Goal: Information Seeking & Learning: Learn about a topic

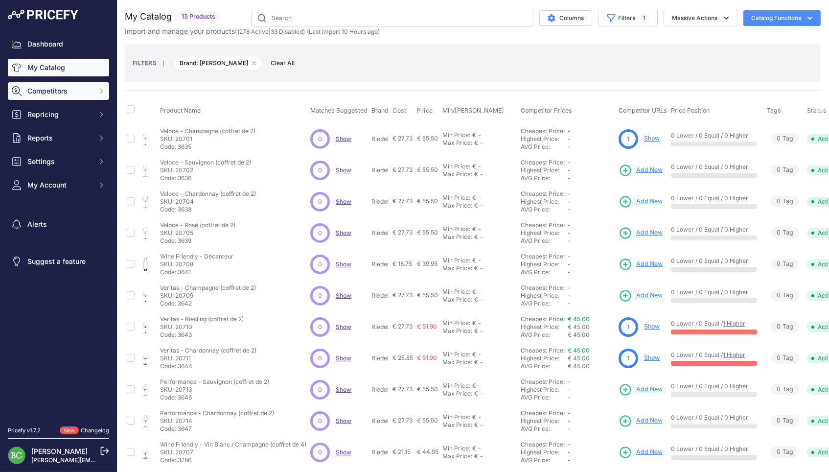
scroll to position [0, 0]
click at [55, 92] on span "Competitors" at bounding box center [59, 91] width 64 height 10
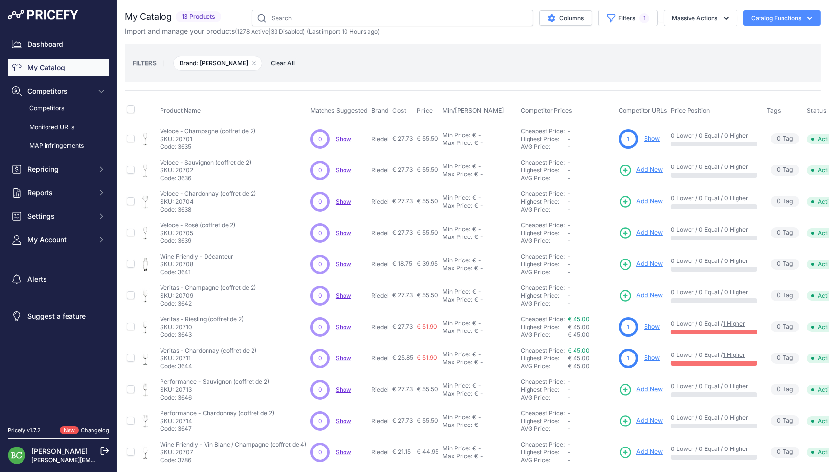
click at [51, 112] on link "Competitors" at bounding box center [58, 108] width 101 height 17
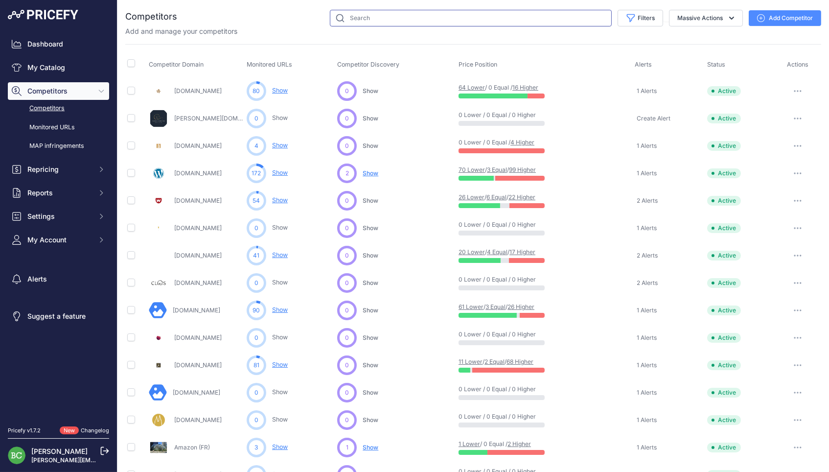
click at [373, 19] on input "text" at bounding box center [471, 18] width 282 height 17
type input "amazon"
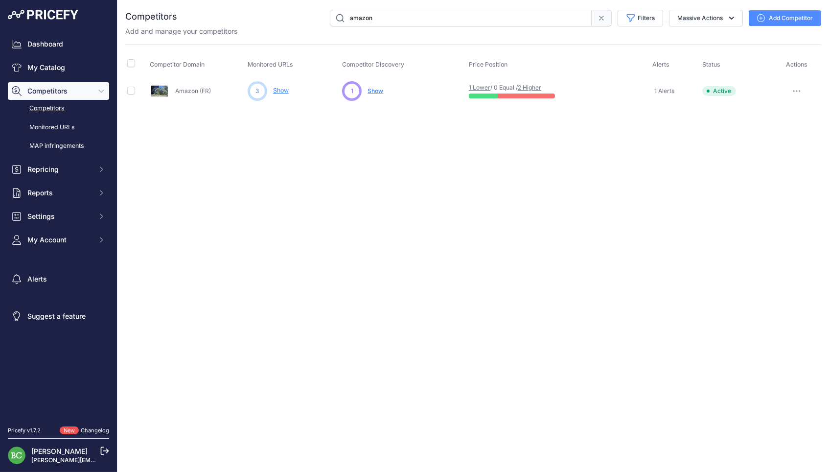
click at [288, 92] on link "Show" at bounding box center [281, 90] width 16 height 7
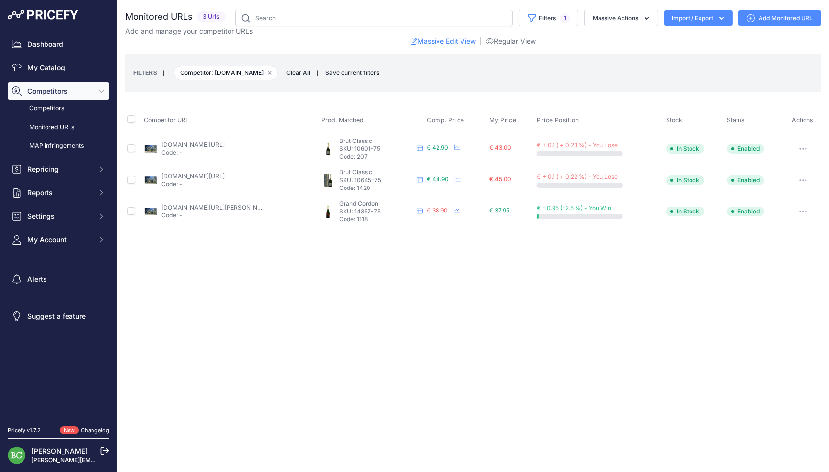
click at [216, 145] on link "amazon.fr/deutz-france-champagne-brut-classic/dp/b0071iyhhq/ref=sr_1_2?__mk_fr_…" at bounding box center [192, 144] width 63 height 7
click at [196, 176] on link "amazon.fr/deutz-coffret-cadeau-classic-champagne/dp/b00tlpqygo/ref=sr_1_2?__mk_…" at bounding box center [192, 175] width 63 height 7
click at [246, 205] on link "amazon.fr/mumm-champagne-grand-cordon-bouteille/dp/b0756bnp5g?source=ps-sl-shop…" at bounding box center [216, 207] width 111 height 7
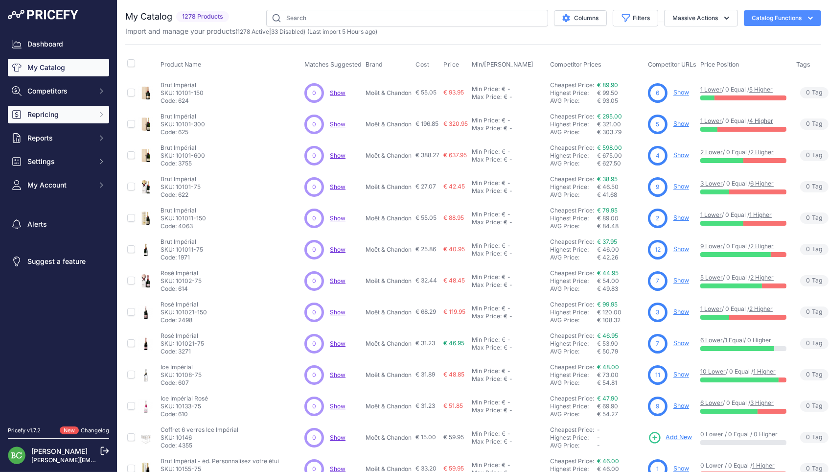
click at [79, 119] on span "Repricing" at bounding box center [59, 115] width 64 height 10
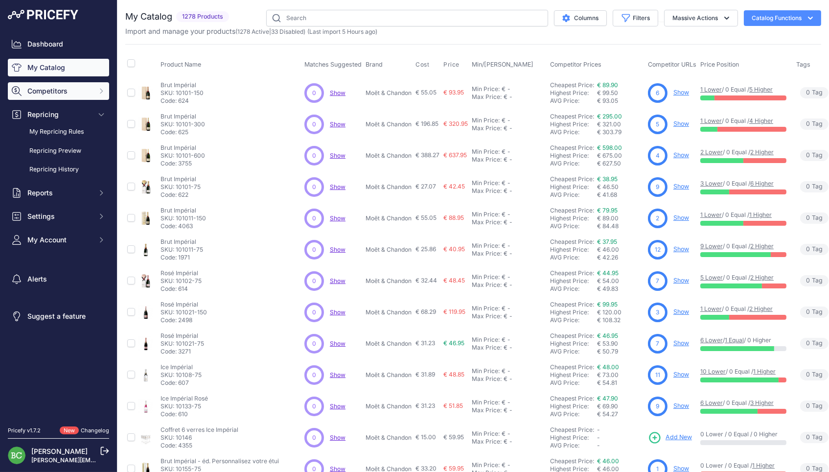
click at [60, 96] on span "Competitors" at bounding box center [59, 91] width 64 height 10
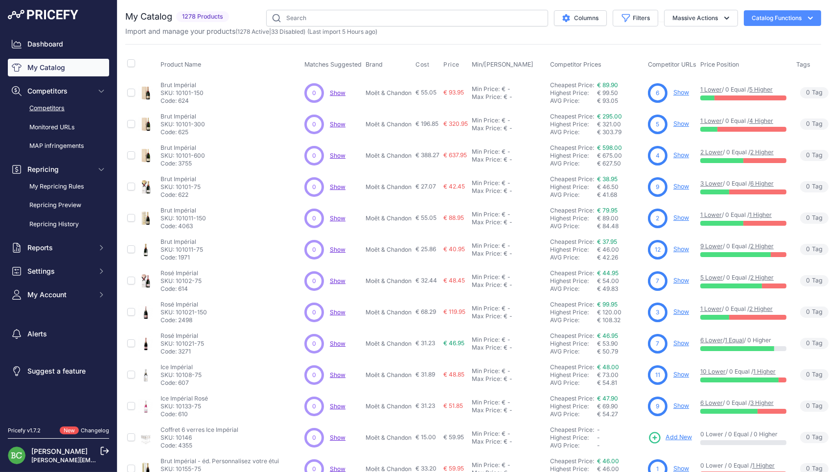
click at [59, 113] on link "Competitors" at bounding box center [58, 108] width 101 height 17
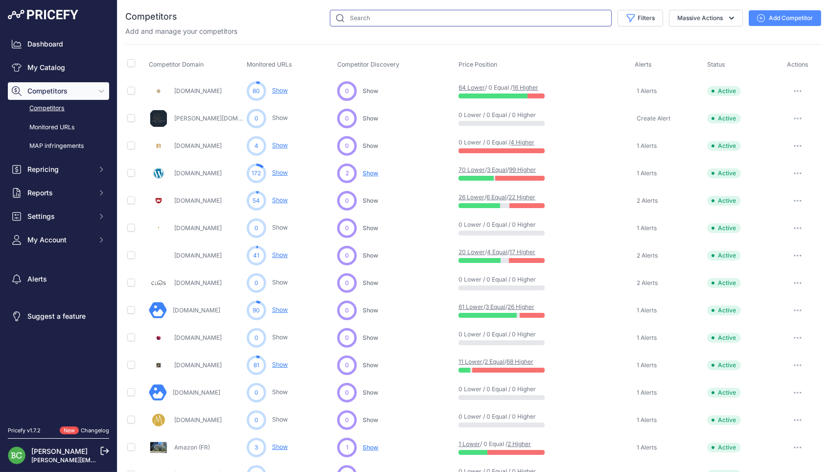
click at [357, 22] on input "text" at bounding box center [471, 18] width 282 height 17
type input "cdi"
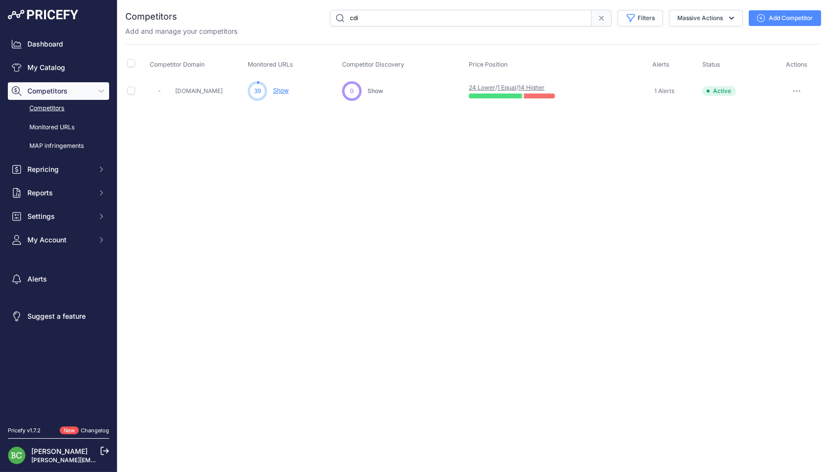
click at [288, 89] on link "Show" at bounding box center [281, 90] width 16 height 7
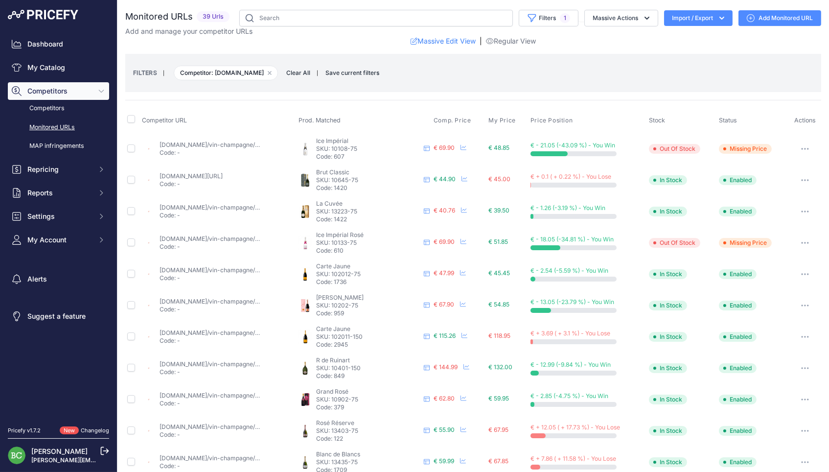
click at [198, 144] on link "cdiscount.com/vin-champagne/vin-champagne/champagne-moet-chandon-ice-imperial/f…" at bounding box center [354, 144] width 389 height 7
click at [804, 146] on button "button" at bounding box center [805, 149] width 20 height 14
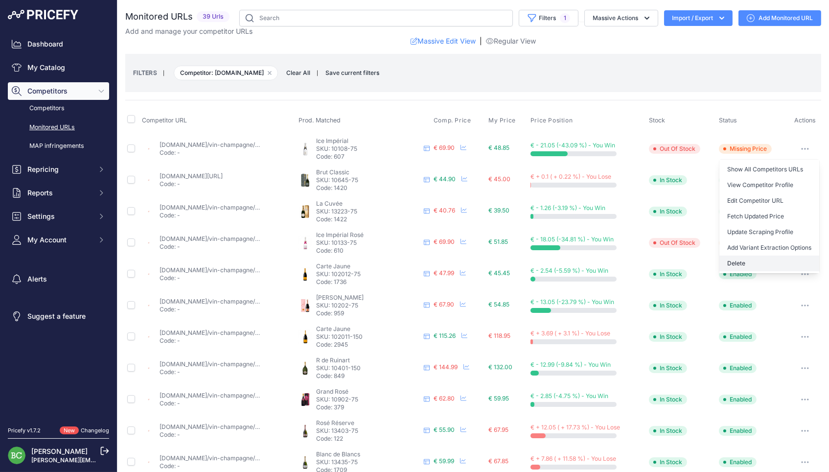
click at [738, 257] on button "Delete" at bounding box center [769, 263] width 100 height 16
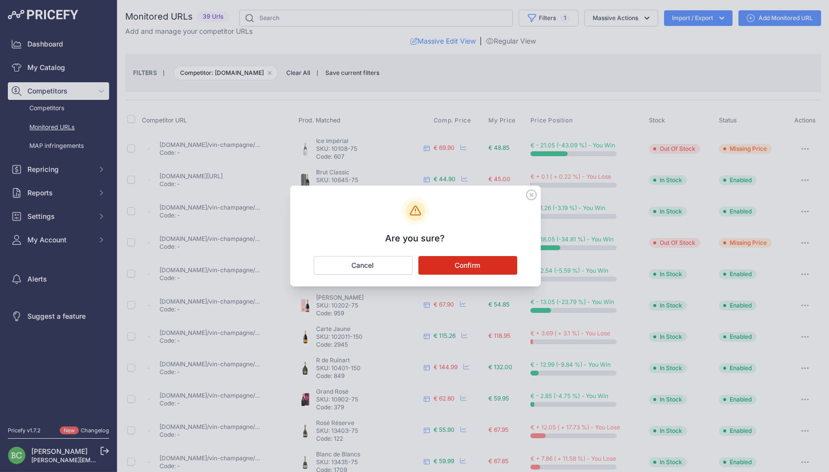
click at [485, 268] on button "Confirm" at bounding box center [467, 265] width 99 height 19
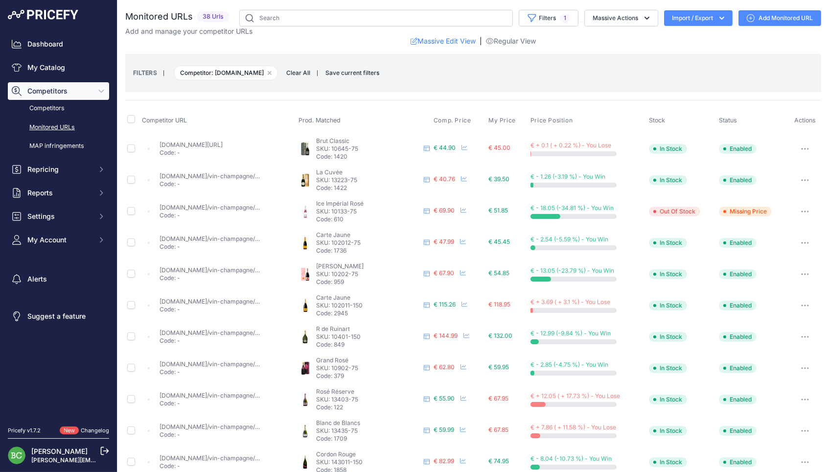
click at [223, 143] on link "cdiscount.com/vin-champagne/vin-champagne/champagne-deutz-classic-brut-avec-etu…" at bounding box center [191, 144] width 63 height 7
click at [209, 172] on link "cdiscount.com/vin-champagne/vin-champagne/champagne-laurent-perrier-la-cuvee-br…" at bounding box center [802, 175] width 1285 height 7
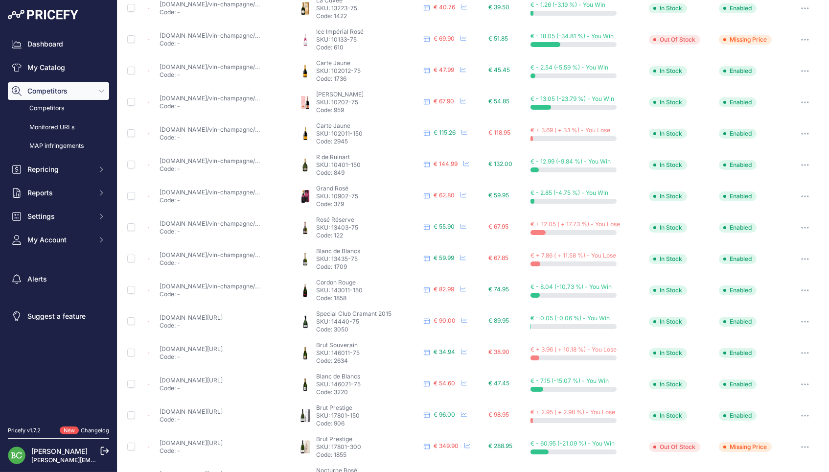
scroll to position [174, 0]
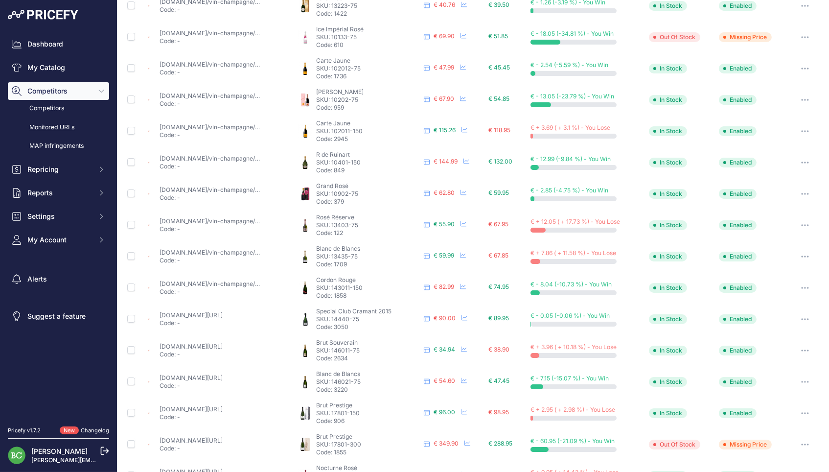
click at [235, 30] on link "cdiscount.com/vin-champagne/vin-champagne/champagne-moet-chandon-ice-imperial-r…" at bounding box center [363, 32] width 407 height 7
click at [808, 31] on button "button" at bounding box center [805, 37] width 20 height 14
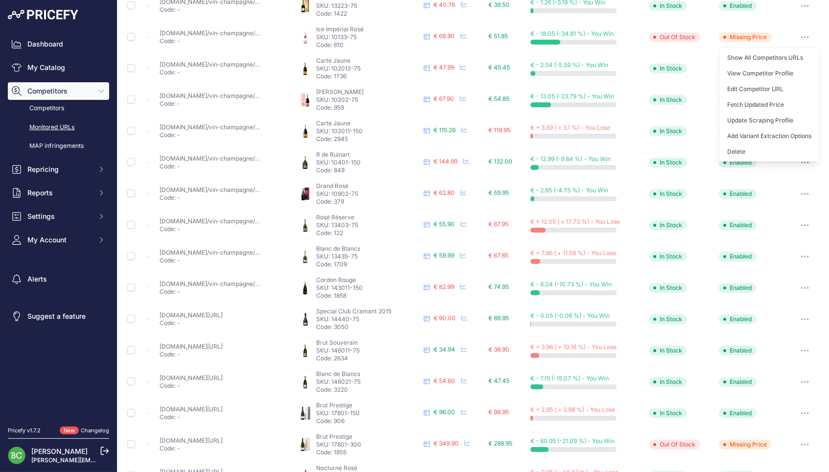
drag, startPoint x: 739, startPoint y: 145, endPoint x: 680, endPoint y: 155, distance: 60.0
click at [739, 146] on button "Delete" at bounding box center [769, 152] width 100 height 16
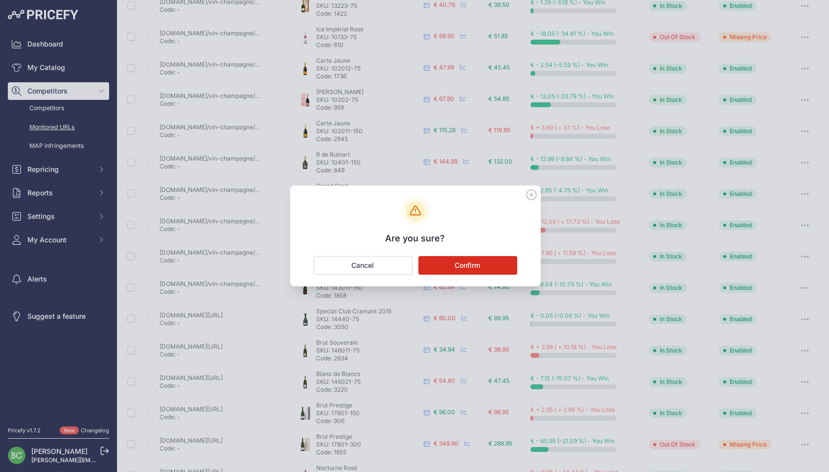
click at [485, 261] on button "Confirm" at bounding box center [467, 265] width 99 height 19
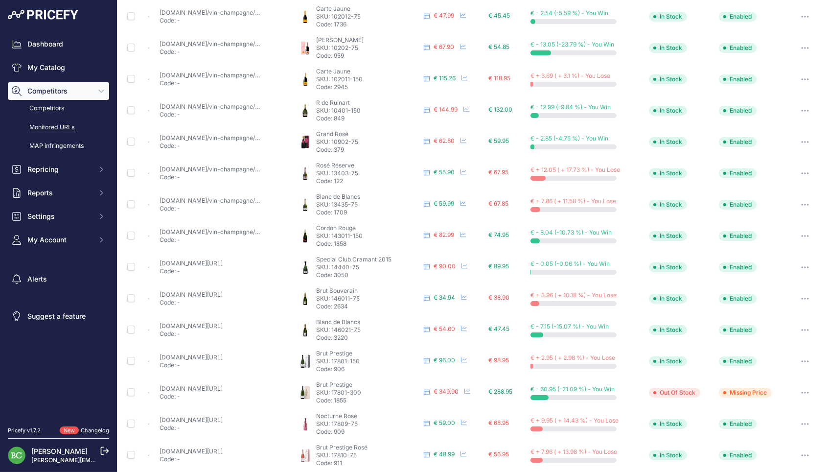
scroll to position [197, 0]
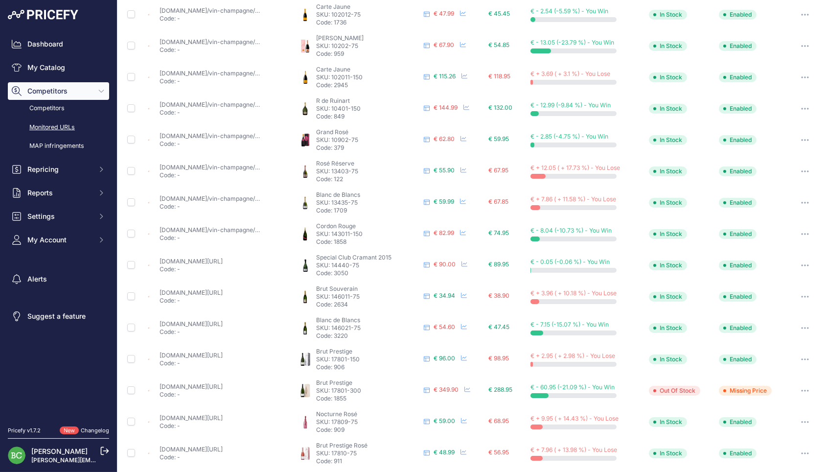
click at [243, 9] on link "cdiscount.com/vin-champagne/vin-champagne/champagne-veuve-clicquot-carte-jaune-…" at bounding box center [383, 10] width 447 height 7
click at [249, 38] on link "cdiscount.com/vin-champagne/vin-champagne/veuve-clicquot-rose-12-5-vol-75cl-etu…" at bounding box center [335, 41] width 350 height 7
click at [240, 69] on link "cdiscount.com/vin-champagne/vin-champagne/champagne-veuve-clicquot-carte-jaune-…" at bounding box center [403, 72] width 486 height 7
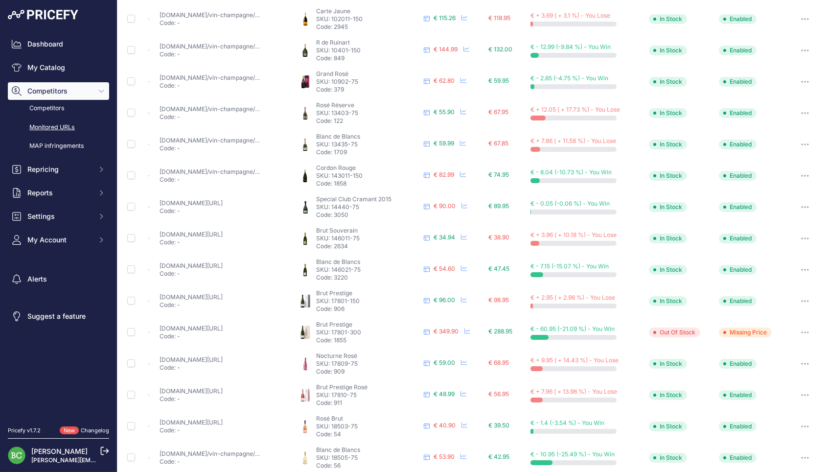
scroll to position [255, 0]
click at [249, 43] on link "cdiscount.com/vin-champagne/vin-champagne/champagne-ruinart-r-magnum/f-12934-au…" at bounding box center [340, 46] width 361 height 7
click at [221, 74] on link "cdiscount.com/vin-champagne/vin-champagne/champagne-gosset-grand-rose/f-12934-g…" at bounding box center [371, 77] width 423 height 7
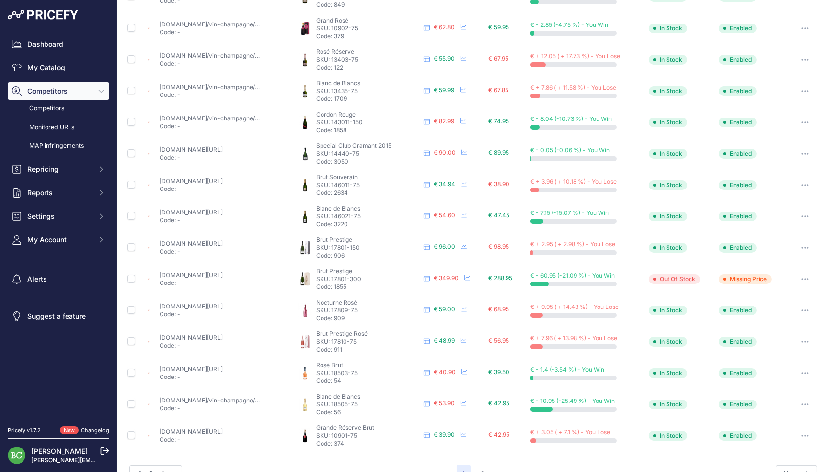
scroll to position [307, 0]
click at [245, 53] on link "cdiscount.com/vin-champagne/vin-champagne/champagne-charles-heidsiek-rose-0-75l…" at bounding box center [331, 56] width 342 height 7
click at [250, 84] on link "cdiscount.com/vin-champagne/vin-champagne/champagne-charles-heidsieck-blanc-de-…" at bounding box center [355, 87] width 391 height 7
click at [243, 115] on link "cdiscount.com/vin-champagne/vin-champagne/champagne-mumm-brut-magnum-1-5l/f-129…" at bounding box center [335, 118] width 351 height 7
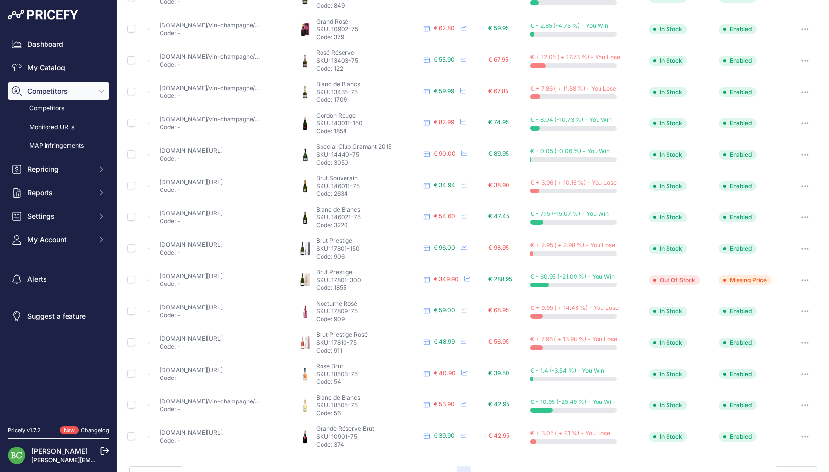
click at [223, 147] on link "cdiscount.com/vin-champagne/vin-champagne/champagne-grand-cru-cramant-special-c…" at bounding box center [191, 150] width 63 height 7
click at [223, 178] on link "cdiscount.com/vin-champagne/vin-champagne/henriot-brut-souverain/f-12934-hen328…" at bounding box center [191, 181] width 63 height 7
click at [223, 209] on link "cdiscount.com/vin-champagne/vin-champagne/henriot-blanc-de-blancs/f-12934-hen32…" at bounding box center [191, 212] width 63 height 7
click at [223, 241] on link "cdiscount.com/vin-champagne/vin-champagne/taittinger-brut-prestige-magnum/f-129…" at bounding box center [191, 244] width 63 height 7
click at [223, 272] on link "cdiscount.com/vin-champagne/vin-champagne/taittinger-champagne-jeroboam-cuvee-p…" at bounding box center [191, 275] width 63 height 7
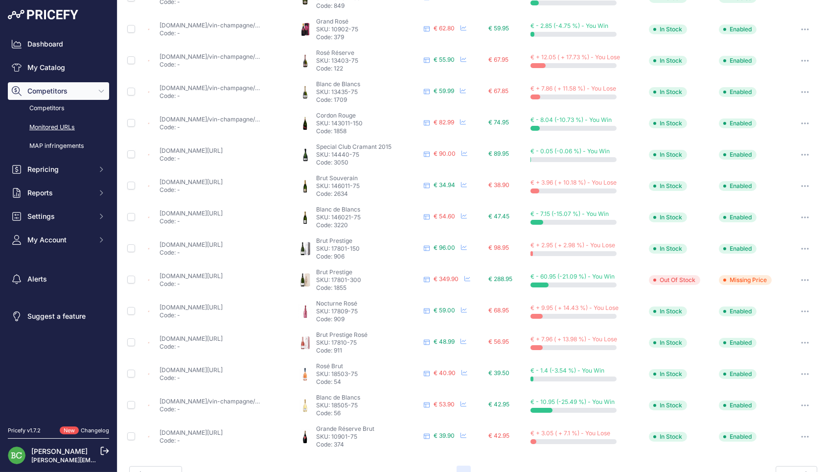
click at [223, 272] on link "cdiscount.com/vin-champagne/vin-champagne/taittinger-champagne-jeroboam-cuvee-p…" at bounding box center [191, 275] width 63 height 7
click at [223, 303] on link "cdiscount.com/vin-champagne/vin-champagne/champagne-taittinger-nocturne-rose-75…" at bounding box center [191, 306] width 63 height 7
click at [218, 335] on link "cdiscount.com/vin-champagne/vin-champagne/champagne-taittinger-prestige-rose-av…" at bounding box center [191, 338] width 63 height 7
click at [223, 366] on link "cdiscount.com/vin-champagne/vin-champagne/champagne-besserat-de-bellefon-rose-7…" at bounding box center [191, 369] width 63 height 7
click at [234, 397] on link "cdiscount.com/vin-champagne/vin-blanc/champagne-besserat-de-bellefon-blanc-de-b…" at bounding box center [363, 400] width 407 height 7
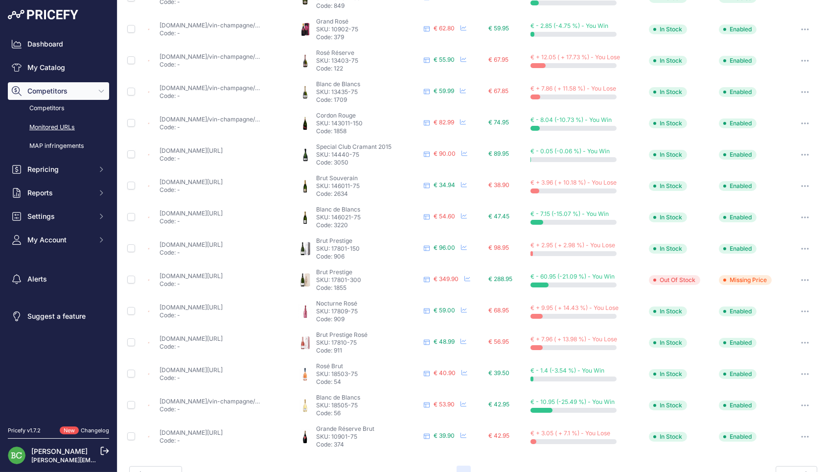
click at [223, 429] on link "cdiscount.com/vin-champagne/vin-champagne/champagne-gosset-grande-reserve-brut-…" at bounding box center [191, 432] width 63 height 7
click at [483, 465] on button "2" at bounding box center [482, 474] width 15 height 18
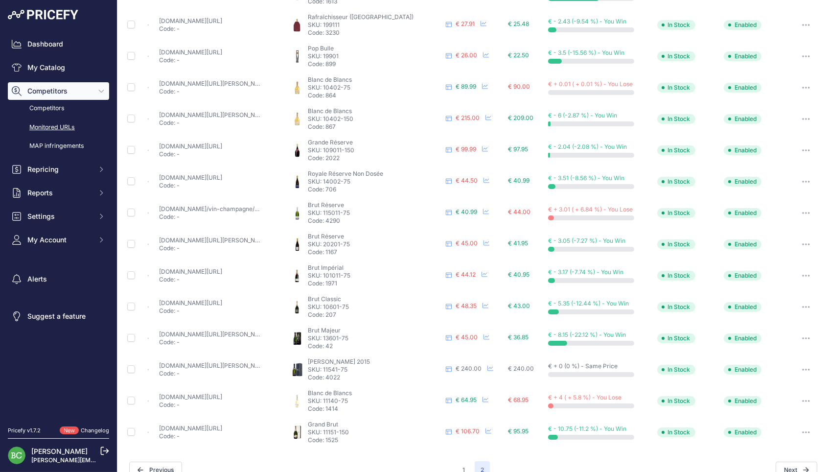
scroll to position [217, 0]
click at [57, 113] on link "Competitors" at bounding box center [58, 108] width 101 height 17
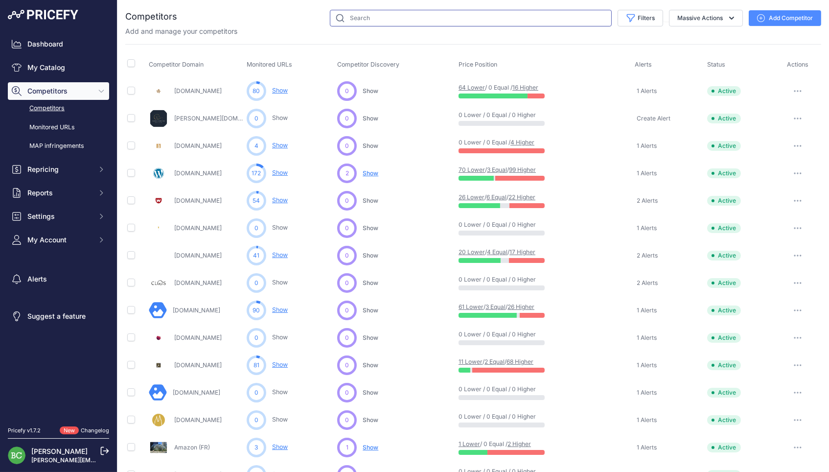
click at [366, 21] on input "text" at bounding box center [471, 18] width 282 height 17
type input "champ"
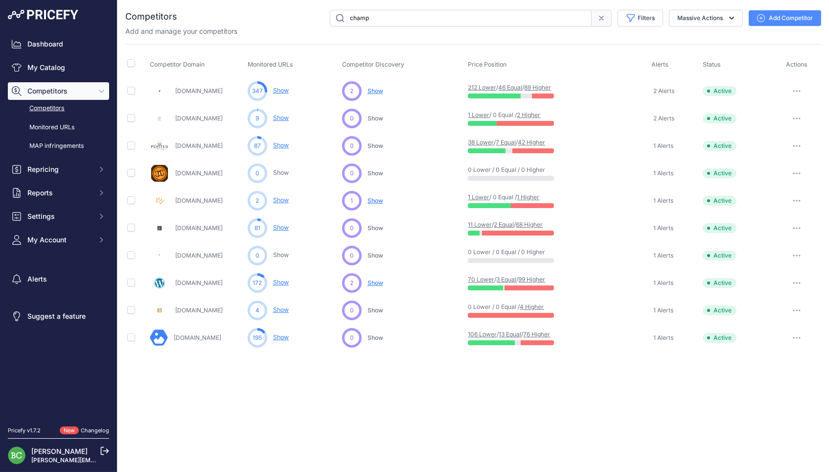
click at [283, 310] on link "Show" at bounding box center [281, 309] width 16 height 7
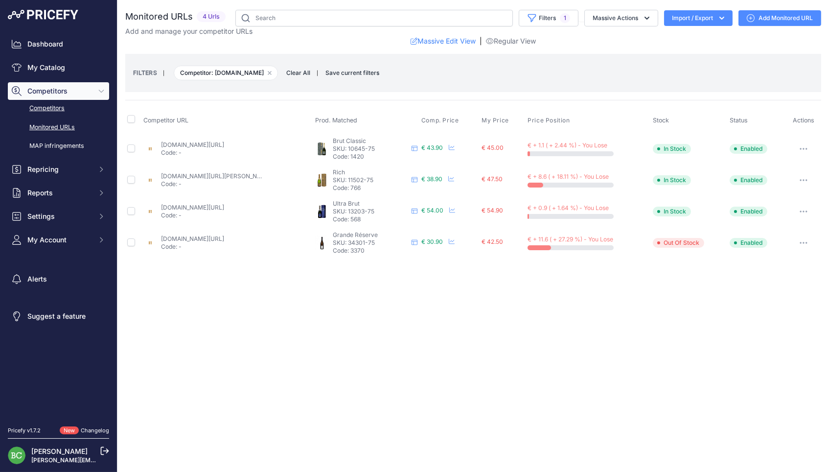
click at [60, 116] on link "Competitors" at bounding box center [58, 108] width 101 height 17
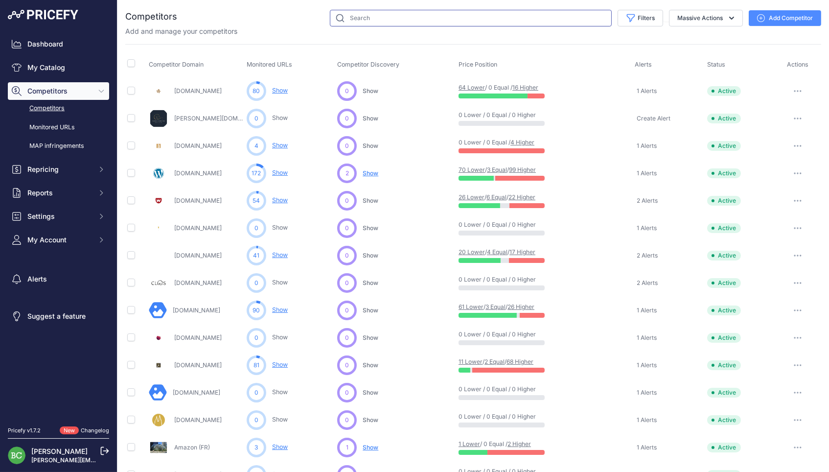
click at [374, 18] on input "text" at bounding box center [471, 18] width 282 height 17
type input "divine"
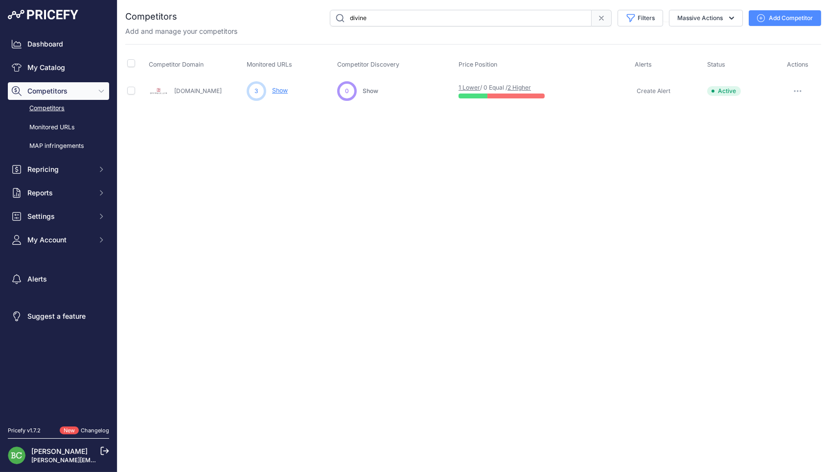
click at [284, 92] on link "Show" at bounding box center [280, 90] width 16 height 7
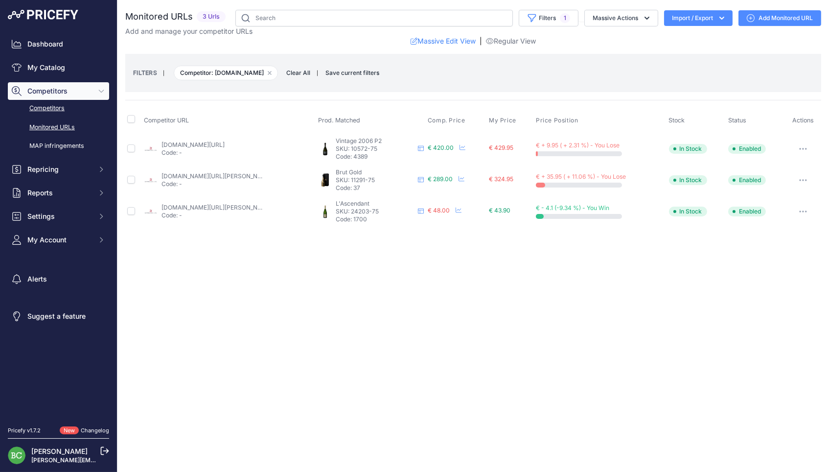
click at [66, 116] on link "Competitors" at bounding box center [58, 108] width 101 height 17
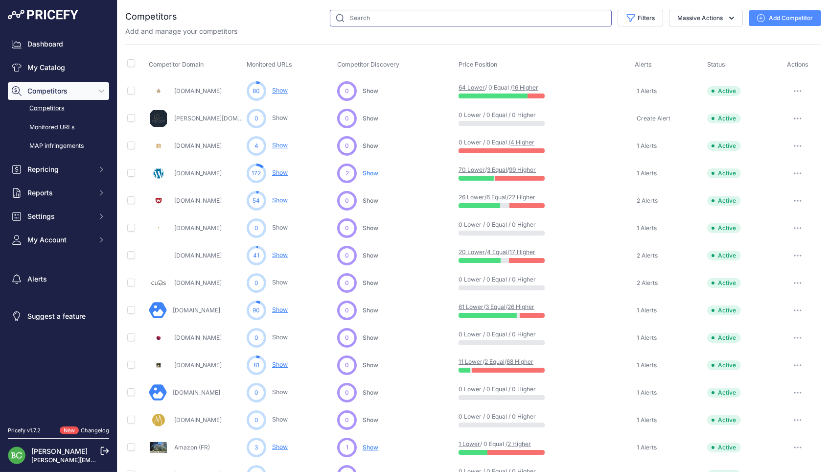
click at [366, 21] on input "text" at bounding box center [471, 18] width 282 height 17
type input "premium"
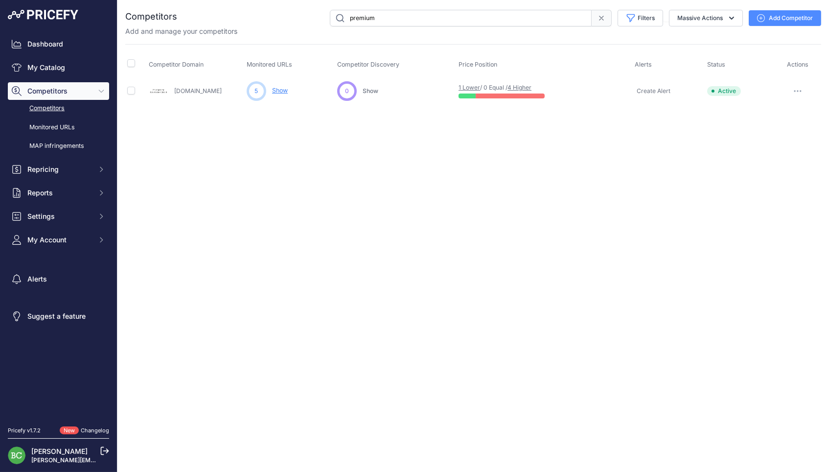
click at [281, 92] on link "Show" at bounding box center [280, 90] width 16 height 7
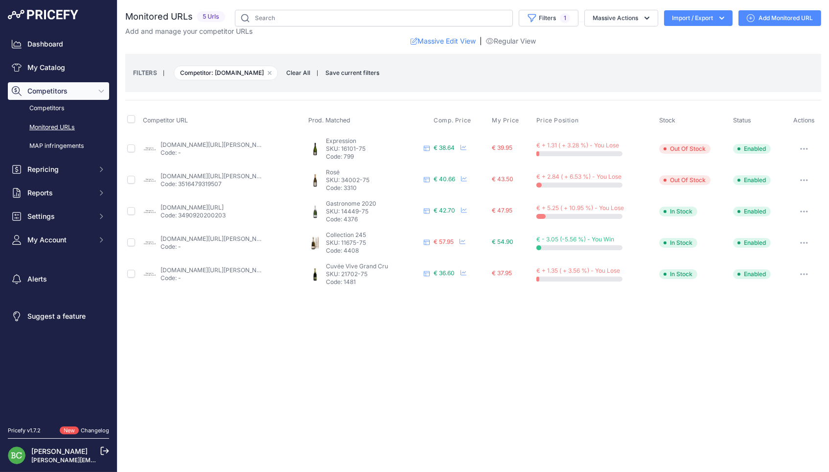
click at [214, 144] on link "[DOMAIN_NAME][URL][PERSON_NAME]" at bounding box center [216, 144] width 111 height 7
click at [198, 175] on link "[DOMAIN_NAME][URL][PERSON_NAME]" at bounding box center [216, 175] width 111 height 7
click at [224, 205] on link "premiumgrandscrus.com/fr/blanc-de-blancs/5709-pierre-gimonnet-fils-cuvee-gastro…" at bounding box center [192, 207] width 63 height 7
click at [185, 235] on link "premiumgrandscrus.com/fr/brut/5855-7339-louis-roederer-collection-245.html?mot_…" at bounding box center [216, 238] width 111 height 7
click at [250, 266] on link "premiumgrandscrus.com/fr/blanc-de-blancs/858-claude-cazals-cuvee-vive-extra-bru…" at bounding box center [216, 269] width 111 height 7
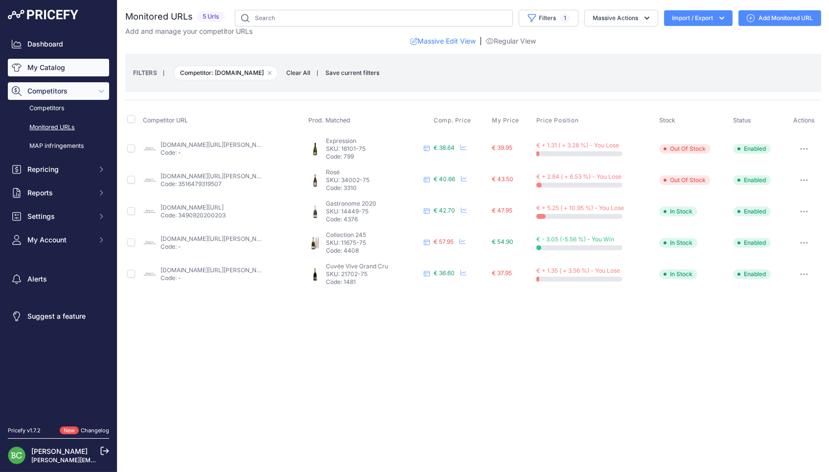
click at [63, 74] on link "My Catalog" at bounding box center [58, 68] width 101 height 18
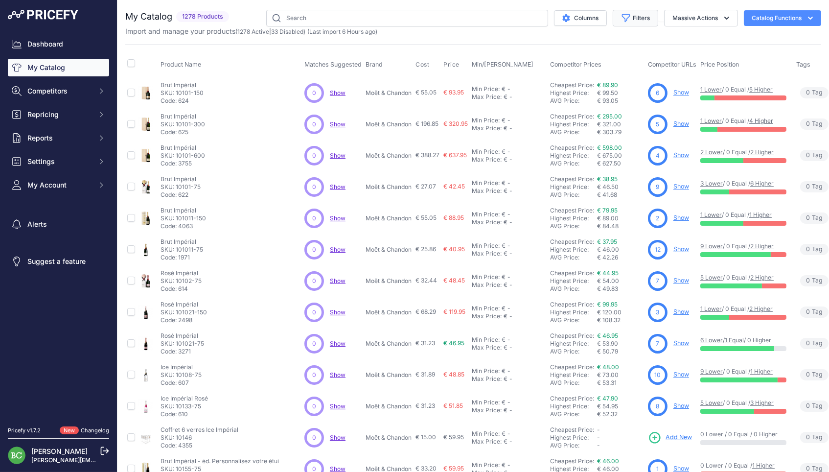
click at [621, 22] on icon "button" at bounding box center [626, 18] width 10 height 10
select select "Marguet"
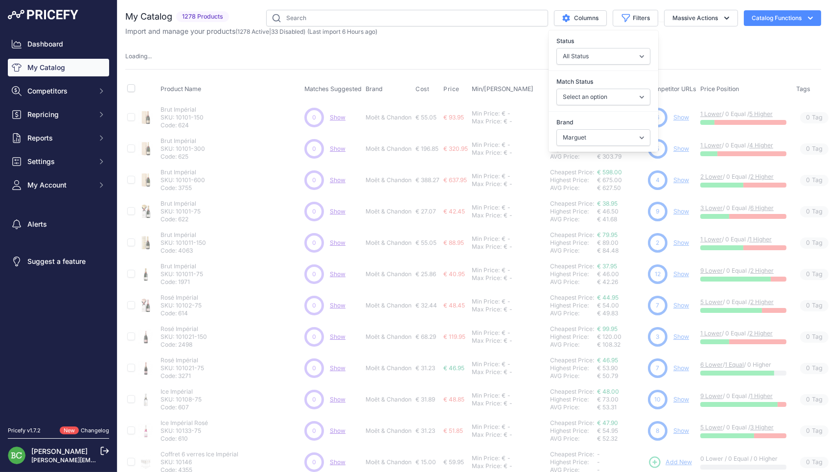
click at [485, 50] on div "My Catalog 1278 Products" at bounding box center [473, 306] width 696 height 593
